Goal: Entertainment & Leisure: Consume media (video, audio)

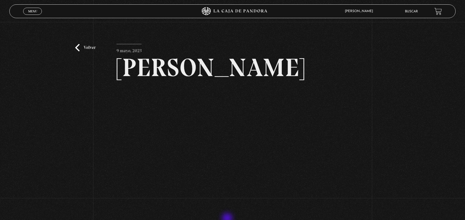
scroll to position [44, 0]
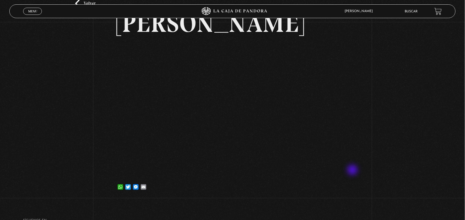
click at [353, 171] on div "Volver 9 mayo, 2023 Coronación Carlos III WhatsApp Twitter Messenger Email" at bounding box center [232, 89] width 465 height 222
click at [34, 8] on link "Menu Cerrar" at bounding box center [32, 11] width 19 height 7
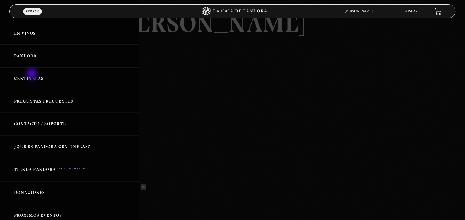
click at [33, 76] on link "Centinelas" at bounding box center [69, 78] width 139 height 23
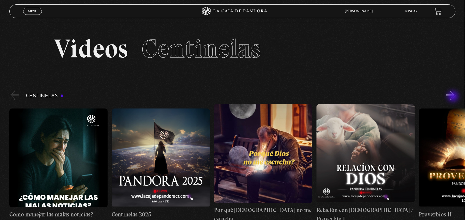
click at [453, 97] on button "»" at bounding box center [451, 96] width 10 height 10
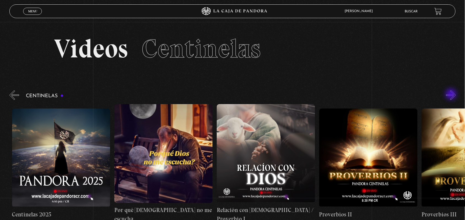
click at [451, 95] on button "»" at bounding box center [451, 96] width 10 height 10
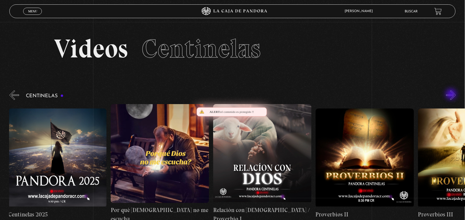
click at [451, 95] on button "»" at bounding box center [451, 96] width 10 height 10
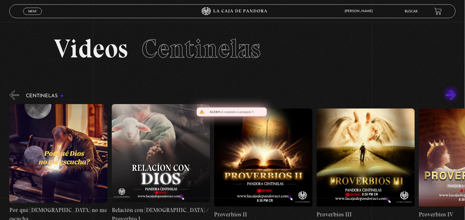
click at [451, 95] on button "»" at bounding box center [451, 96] width 10 height 10
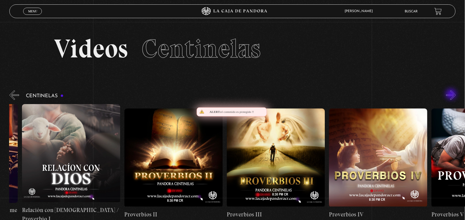
click at [451, 95] on button "»" at bounding box center [451, 96] width 10 height 10
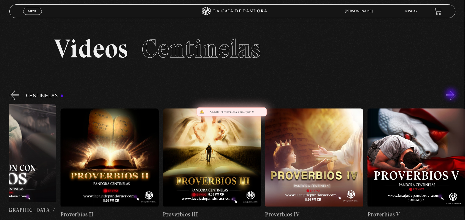
click at [451, 95] on button "»" at bounding box center [451, 96] width 10 height 10
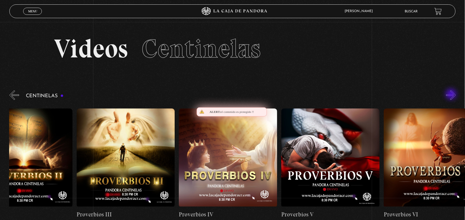
click at [451, 95] on button "»" at bounding box center [451, 96] width 10 height 10
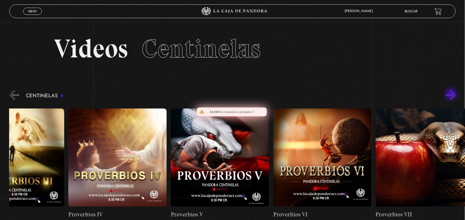
click at [451, 95] on button "»" at bounding box center [451, 96] width 10 height 10
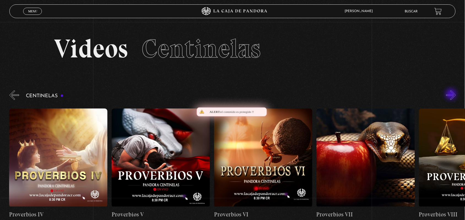
click at [451, 95] on button "»" at bounding box center [451, 96] width 10 height 10
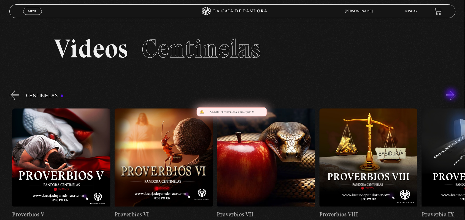
click at [451, 95] on button "»" at bounding box center [451, 96] width 10 height 10
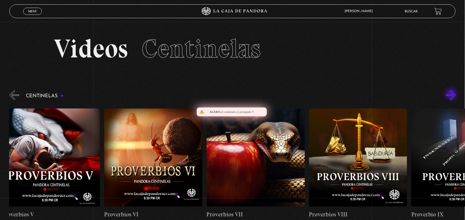
click at [451, 95] on button "»" at bounding box center [451, 96] width 10 height 10
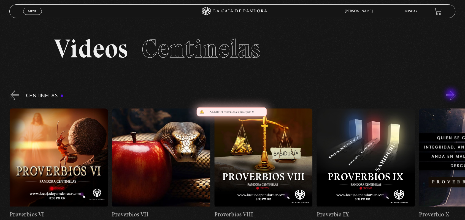
click at [451, 95] on button "»" at bounding box center [451, 96] width 10 height 10
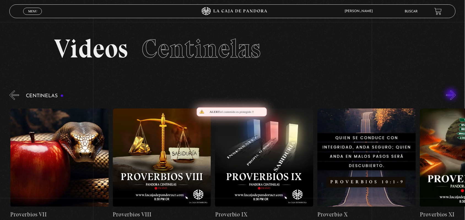
click at [451, 95] on button "»" at bounding box center [451, 96] width 10 height 10
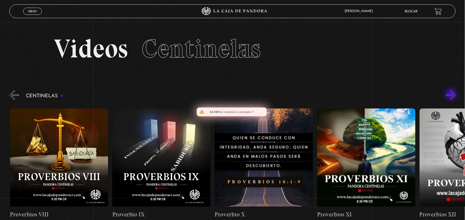
click at [451, 95] on button "»" at bounding box center [451, 96] width 10 height 10
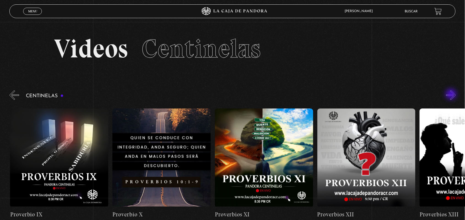
click at [451, 95] on button "»" at bounding box center [451, 96] width 10 height 10
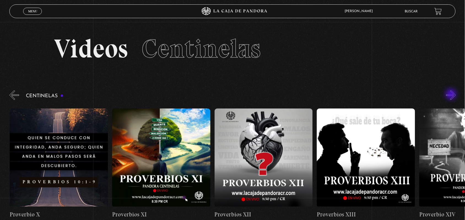
click at [451, 95] on button "»" at bounding box center [451, 96] width 10 height 10
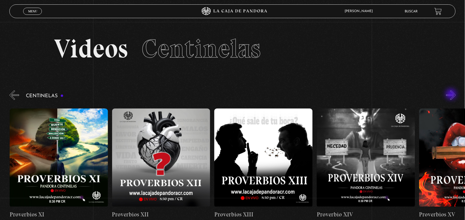
click at [451, 95] on button "»" at bounding box center [451, 96] width 10 height 10
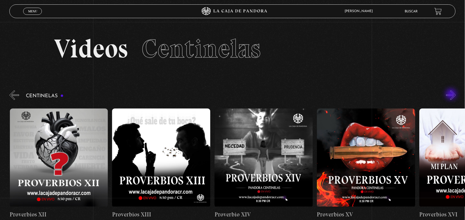
click at [451, 95] on button "»" at bounding box center [451, 96] width 10 height 10
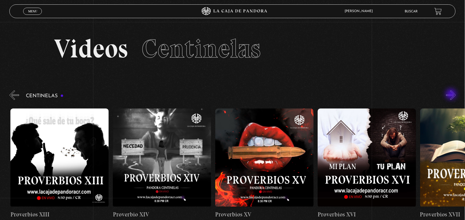
click at [451, 95] on button "»" at bounding box center [451, 96] width 10 height 10
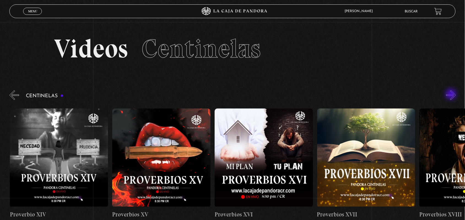
click at [451, 95] on button "»" at bounding box center [451, 96] width 10 height 10
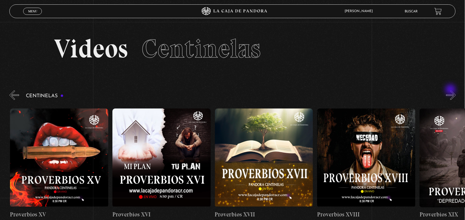
scroll to position [0, 1740]
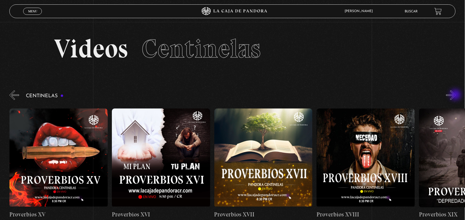
click at [456, 96] on button "»" at bounding box center [451, 96] width 10 height 10
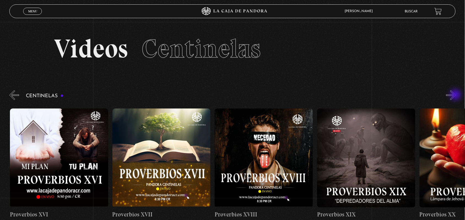
click at [456, 96] on button "»" at bounding box center [451, 96] width 10 height 10
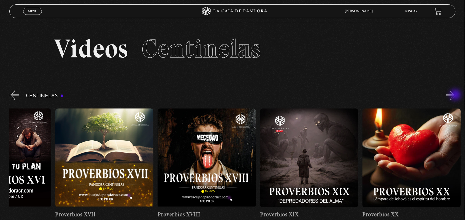
click at [456, 96] on button "»" at bounding box center [451, 96] width 10 height 10
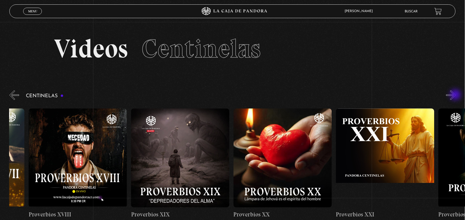
click at [456, 96] on button "»" at bounding box center [451, 96] width 10 height 10
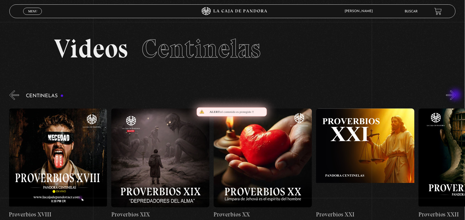
click at [456, 96] on button "»" at bounding box center [451, 96] width 10 height 10
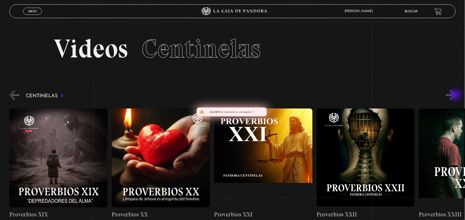
click at [456, 96] on button "»" at bounding box center [451, 96] width 10 height 10
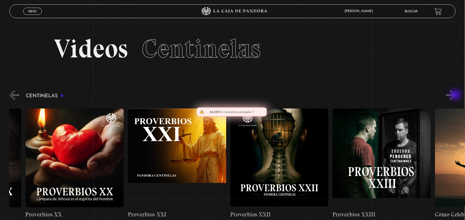
click at [456, 96] on button "»" at bounding box center [451, 96] width 10 height 10
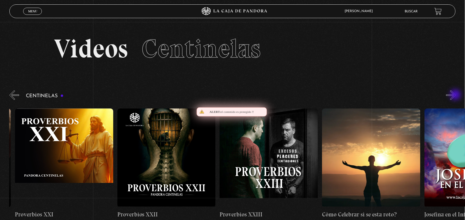
click at [456, 96] on button "»" at bounding box center [451, 96] width 10 height 10
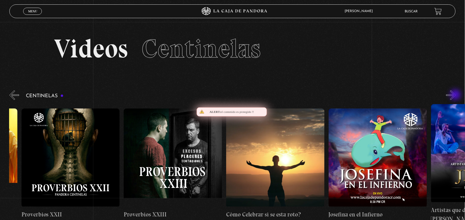
click at [456, 96] on button "»" at bounding box center [451, 96] width 10 height 10
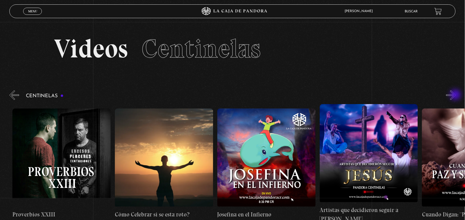
click at [456, 96] on button "»" at bounding box center [451, 96] width 10 height 10
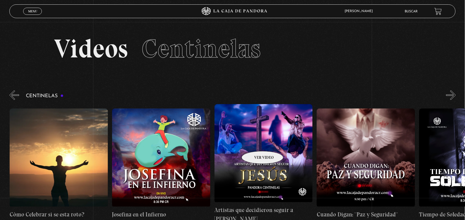
scroll to position [0, 2661]
click at [11, 96] on button "«" at bounding box center [14, 96] width 10 height 10
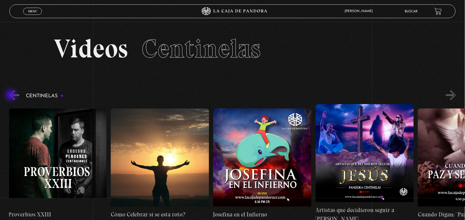
scroll to position [0, 2558]
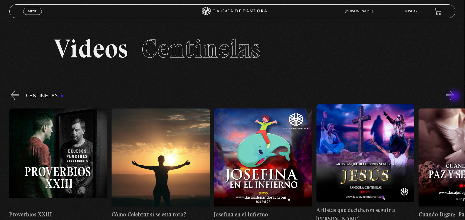
click at [455, 97] on button "»" at bounding box center [451, 96] width 10 height 10
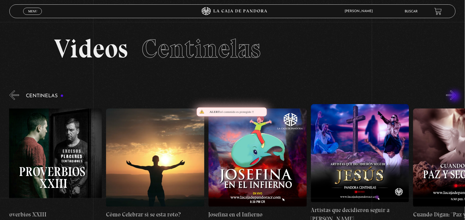
click at [455, 97] on button "»" at bounding box center [451, 96] width 10 height 10
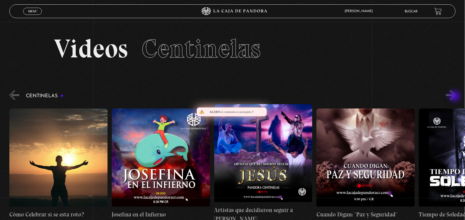
click at [455, 97] on button "»" at bounding box center [451, 96] width 10 height 10
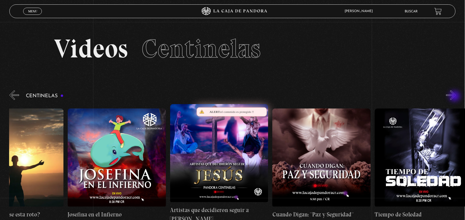
click at [455, 97] on button "»" at bounding box center [451, 96] width 10 height 10
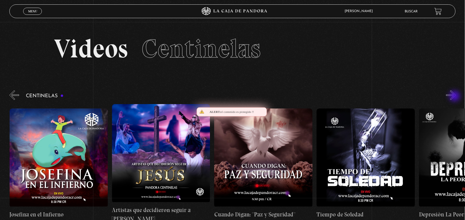
click at [455, 97] on button "»" at bounding box center [451, 96] width 10 height 10
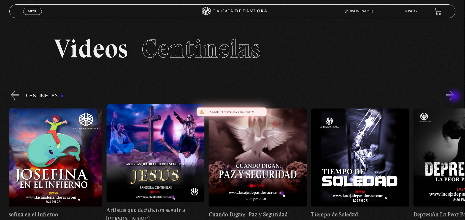
click at [455, 97] on button "»" at bounding box center [451, 96] width 10 height 10
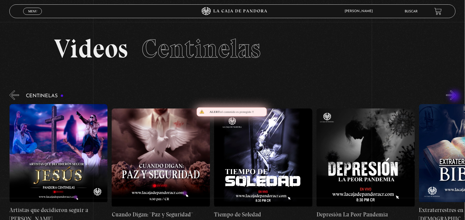
click at [455, 97] on button "»" at bounding box center [451, 96] width 10 height 10
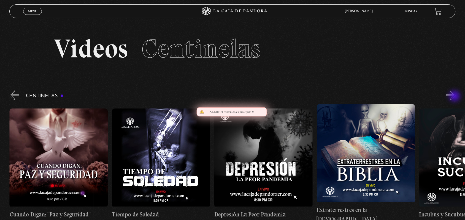
click at [455, 97] on button "»" at bounding box center [451, 96] width 10 height 10
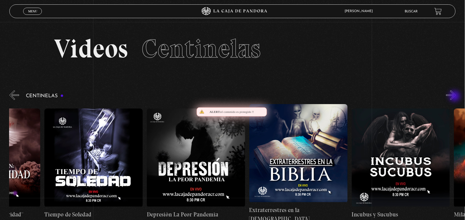
click at [455, 97] on button "»" at bounding box center [451, 96] width 10 height 10
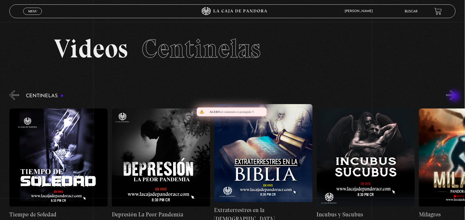
click at [455, 97] on button "»" at bounding box center [451, 96] width 10 height 10
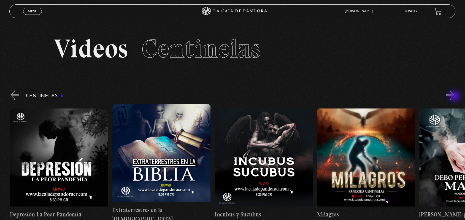
scroll to position [0, 3172]
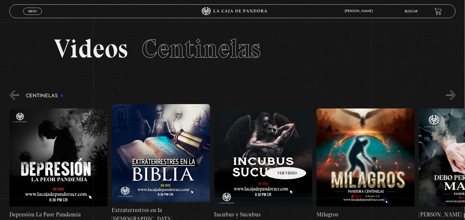
click at [278, 159] on figure at bounding box center [263, 158] width 98 height 99
